Goal: Transaction & Acquisition: Purchase product/service

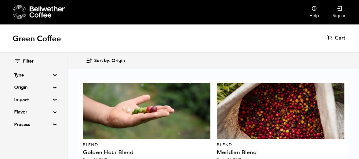
click at [52, 123] on summary "Process" at bounding box center [33, 124] width 39 height 7
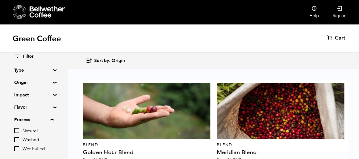
scroll to position [26, 0]
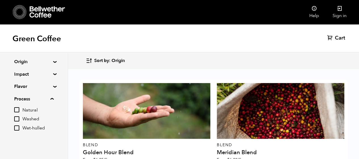
click at [18, 108] on input "Natural" at bounding box center [16, 109] width 5 height 5
checkbox input "true"
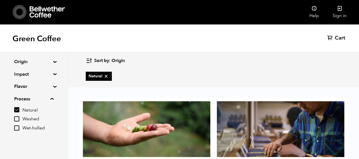
scroll to position [275, 0]
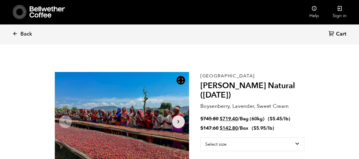
scroll to position [247, 243]
click at [236, 142] on select "Select size Bag (60kg) (132 lbs) Box (24 lbs)" at bounding box center [252, 144] width 104 height 14
click at [250, 89] on h2 "[PERSON_NAME] Natural ([DATE])" at bounding box center [252, 90] width 104 height 19
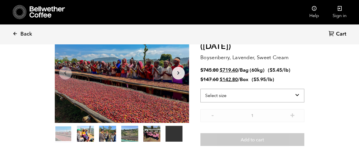
scroll to position [49, 0]
click at [235, 97] on select "Select size Bag (60kg) (132 lbs) Box (24 lbs)" at bounding box center [252, 95] width 104 height 14
